Goal: Task Accomplishment & Management: Use online tool/utility

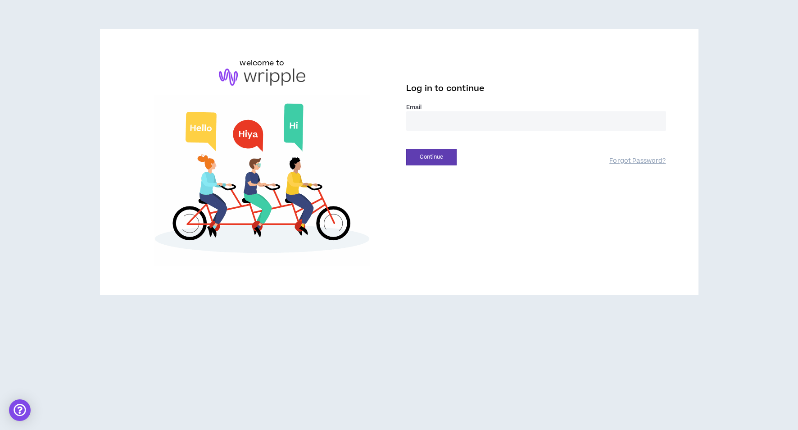
click at [433, 124] on input "email" at bounding box center [536, 120] width 260 height 19
type input "**********"
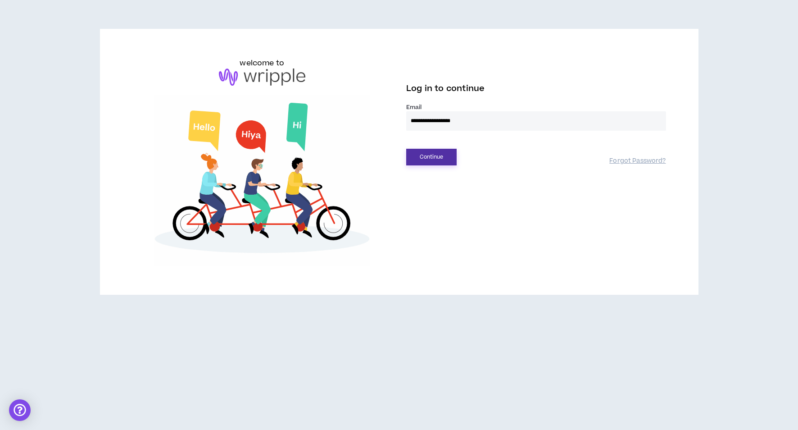
click at [440, 156] on button "Continue" at bounding box center [431, 157] width 50 height 17
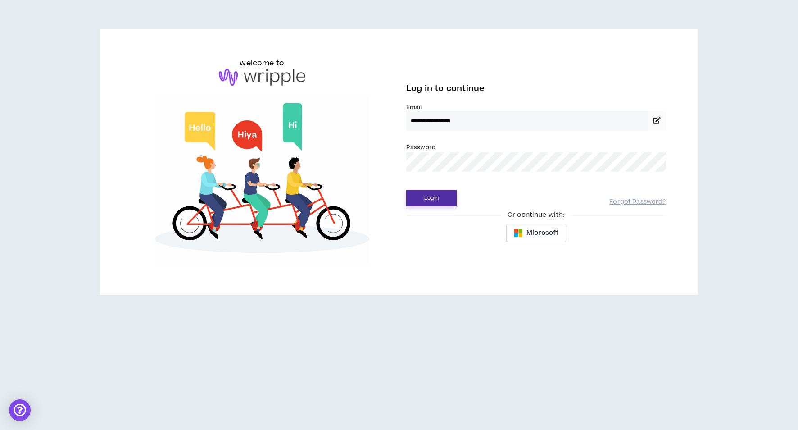
click at [433, 196] on button "Login" at bounding box center [431, 198] width 50 height 17
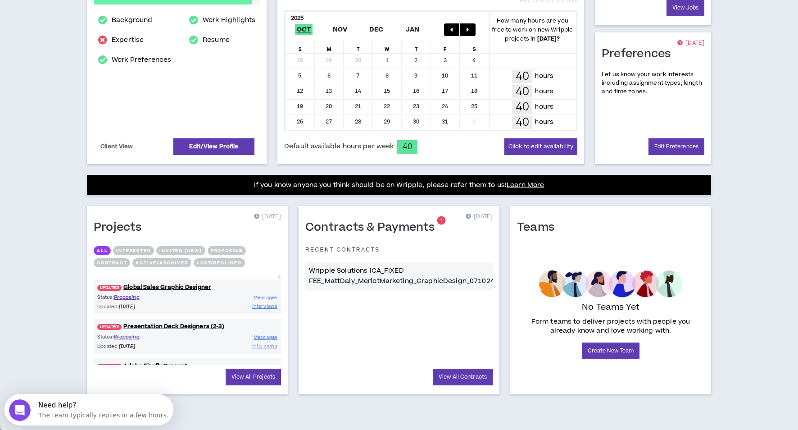
scroll to position [178, 0]
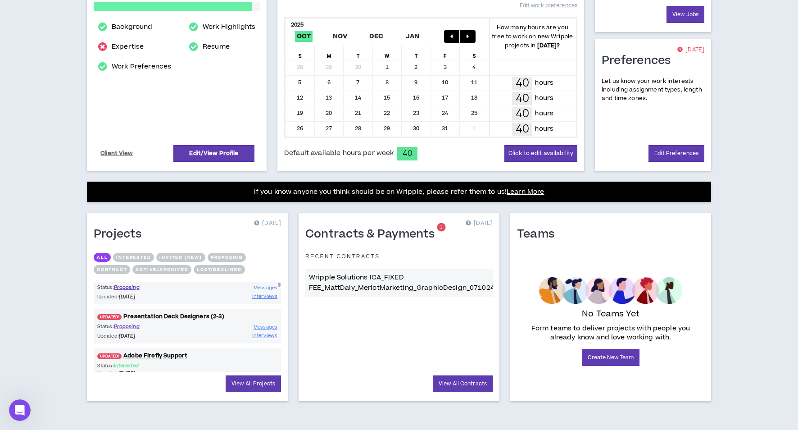
click at [153, 316] on link "UPDATED! Presentation Deck Designers (2-3)" at bounding box center [187, 316] width 187 height 9
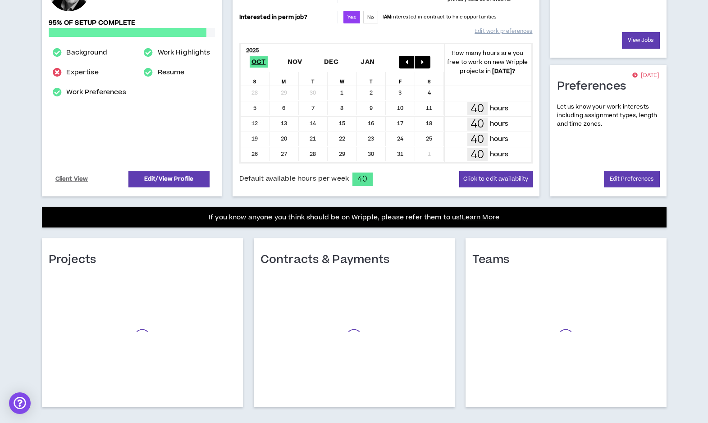
scroll to position [166, 0]
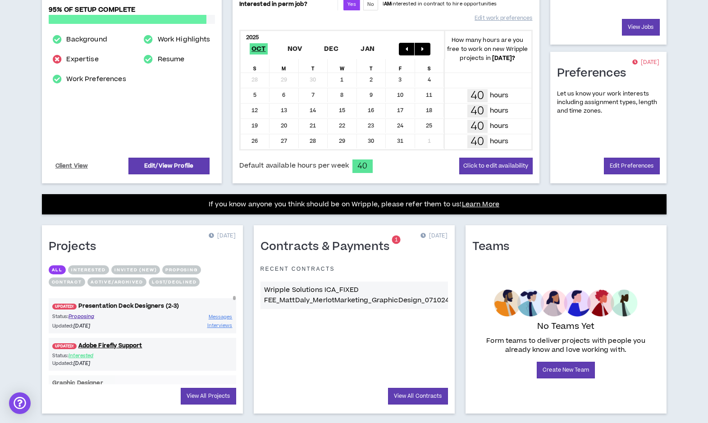
click at [129, 305] on link "UPDATED! Presentation Deck Designers (2-3)" at bounding box center [142, 306] width 187 height 9
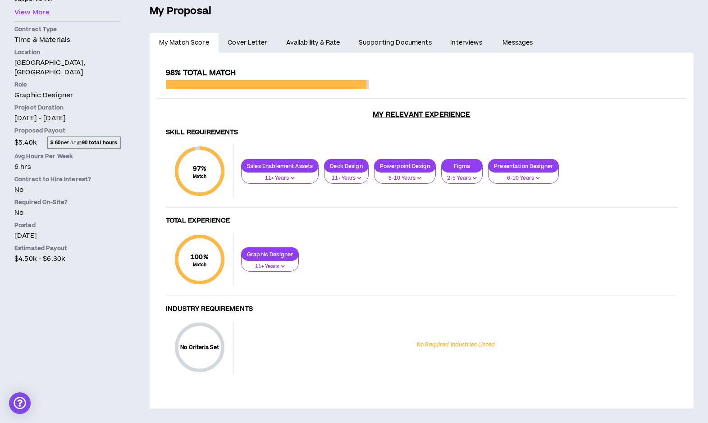
scroll to position [88, 0]
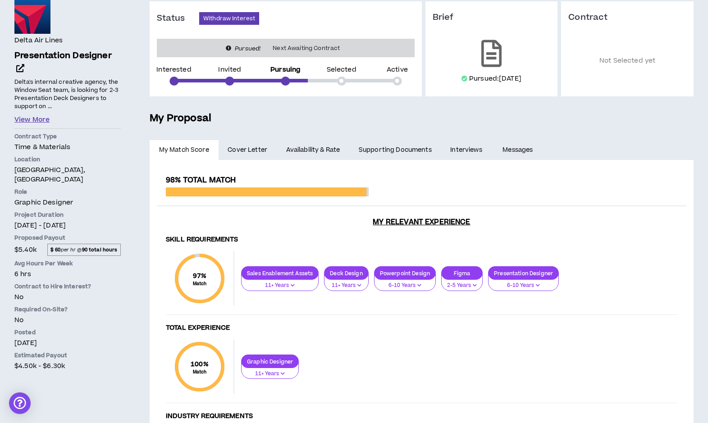
click at [35, 120] on button "View More" at bounding box center [31, 120] width 35 height 10
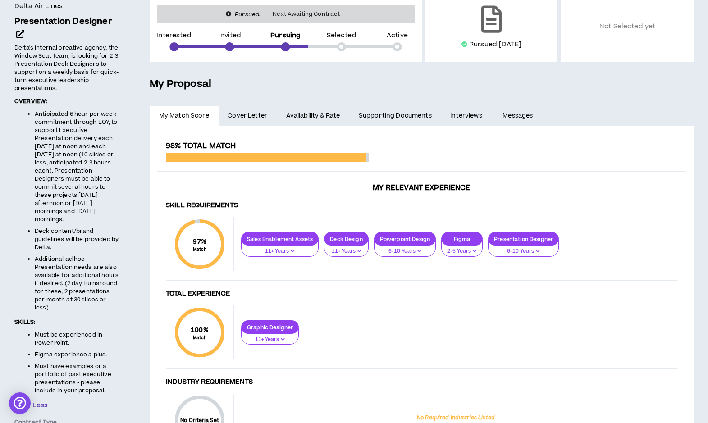
scroll to position [124, 0]
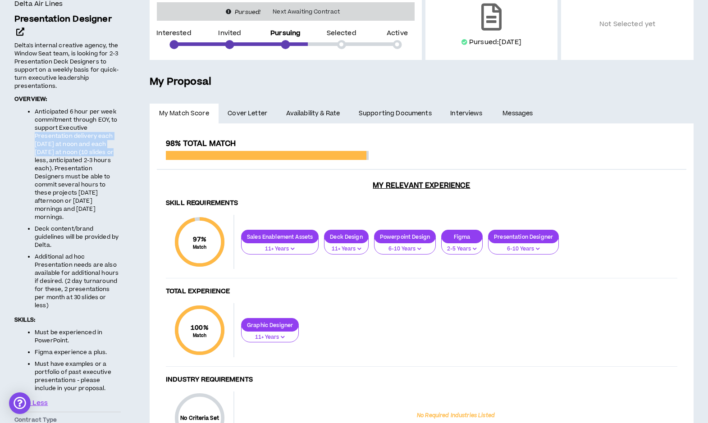
drag, startPoint x: 94, startPoint y: 127, endPoint x: 119, endPoint y: 150, distance: 34.1
click at [119, 150] on li "Anticipated 6 hour per week commitment through EOY, to support Executive Presen…" at bounding box center [78, 165] width 86 height 114
drag, startPoint x: 114, startPoint y: 159, endPoint x: 114, endPoint y: 208, distance: 49.1
click at [114, 208] on li "Anticipated 6 hour per week commitment through EOY, to support Executive Presen…" at bounding box center [78, 165] width 86 height 114
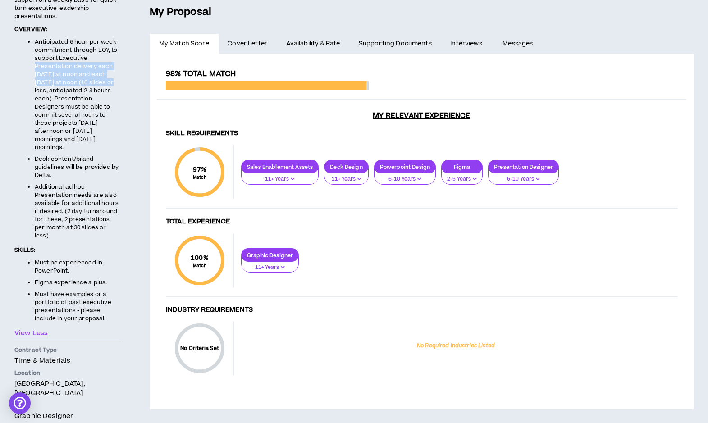
scroll to position [200, 0]
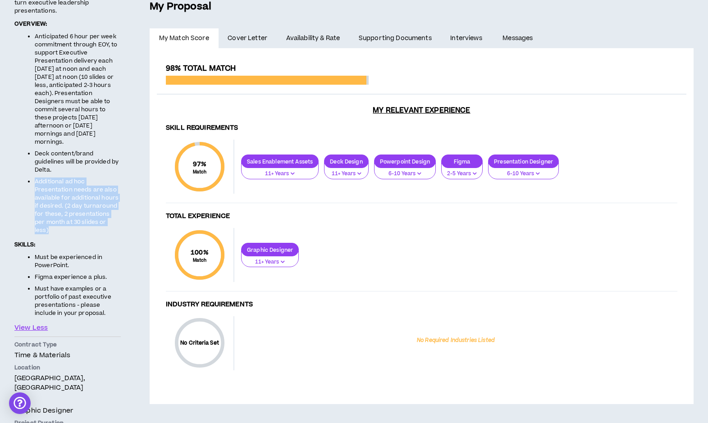
drag, startPoint x: 114, startPoint y: 215, endPoint x: 86, endPoint y: 162, distance: 60.5
click at [86, 162] on ul "Anticipated 6 hour per week commitment through EOY, to support Executive Presen…" at bounding box center [67, 133] width 106 height 202
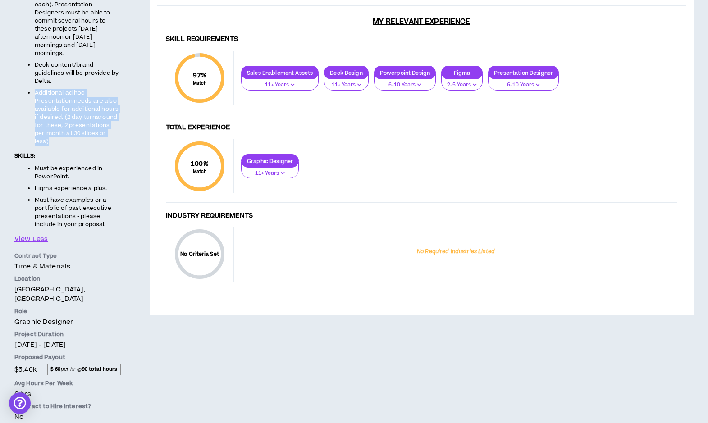
scroll to position [291, 0]
